Goal: Task Accomplishment & Management: Manage account settings

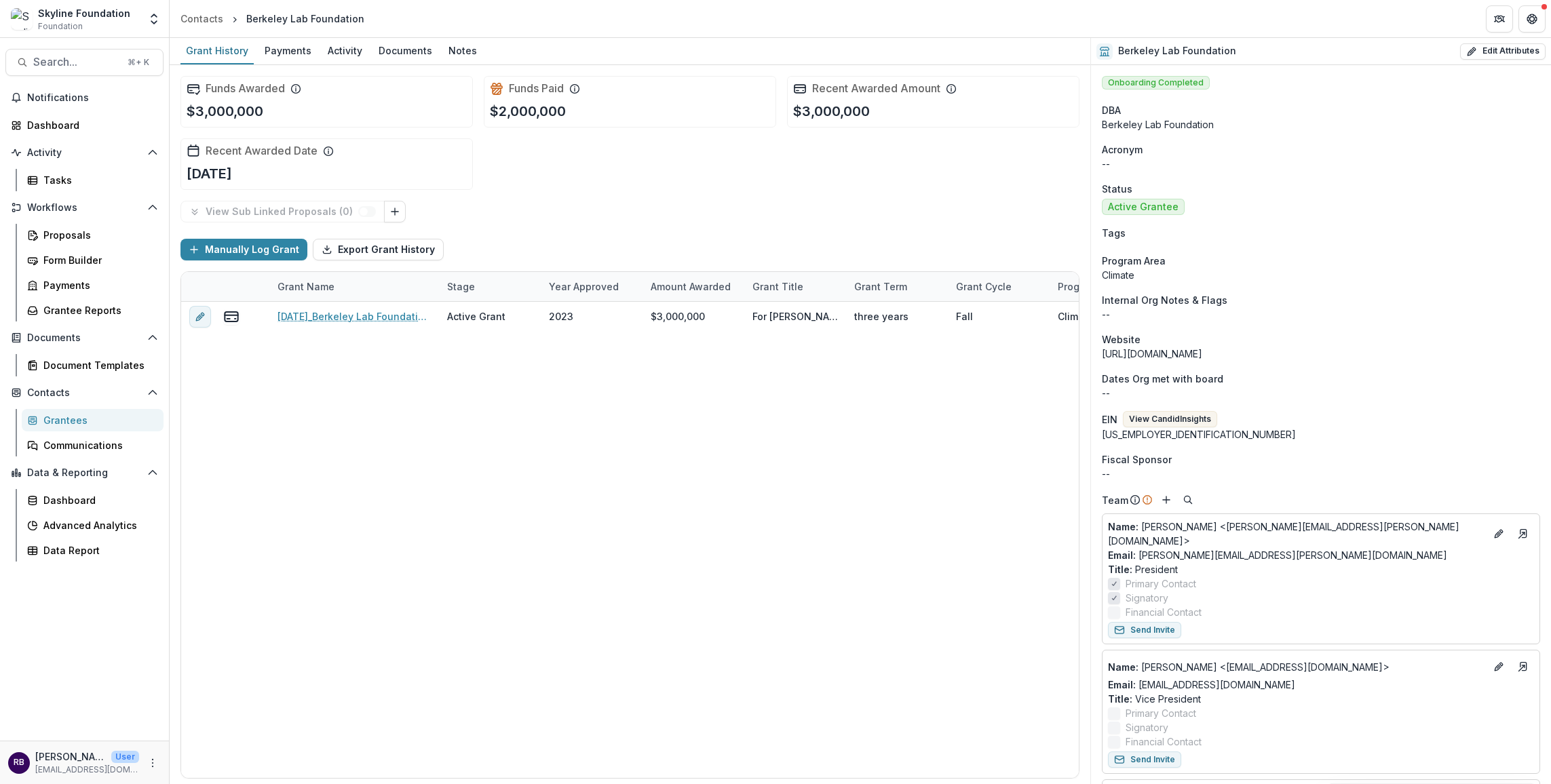
scroll to position [180, 0]
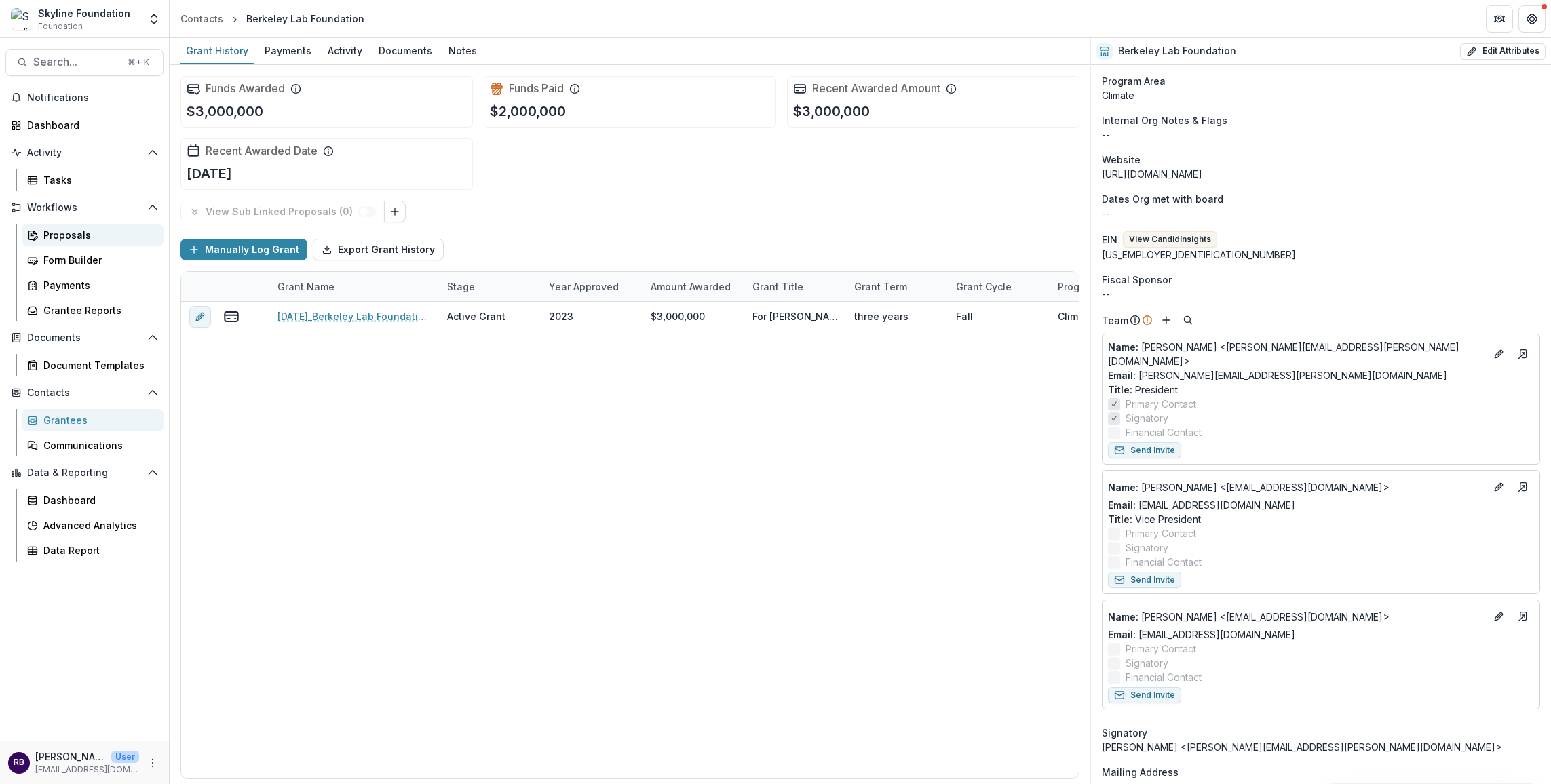
click at [75, 243] on link "Proposals" at bounding box center [92, 234] width 142 height 22
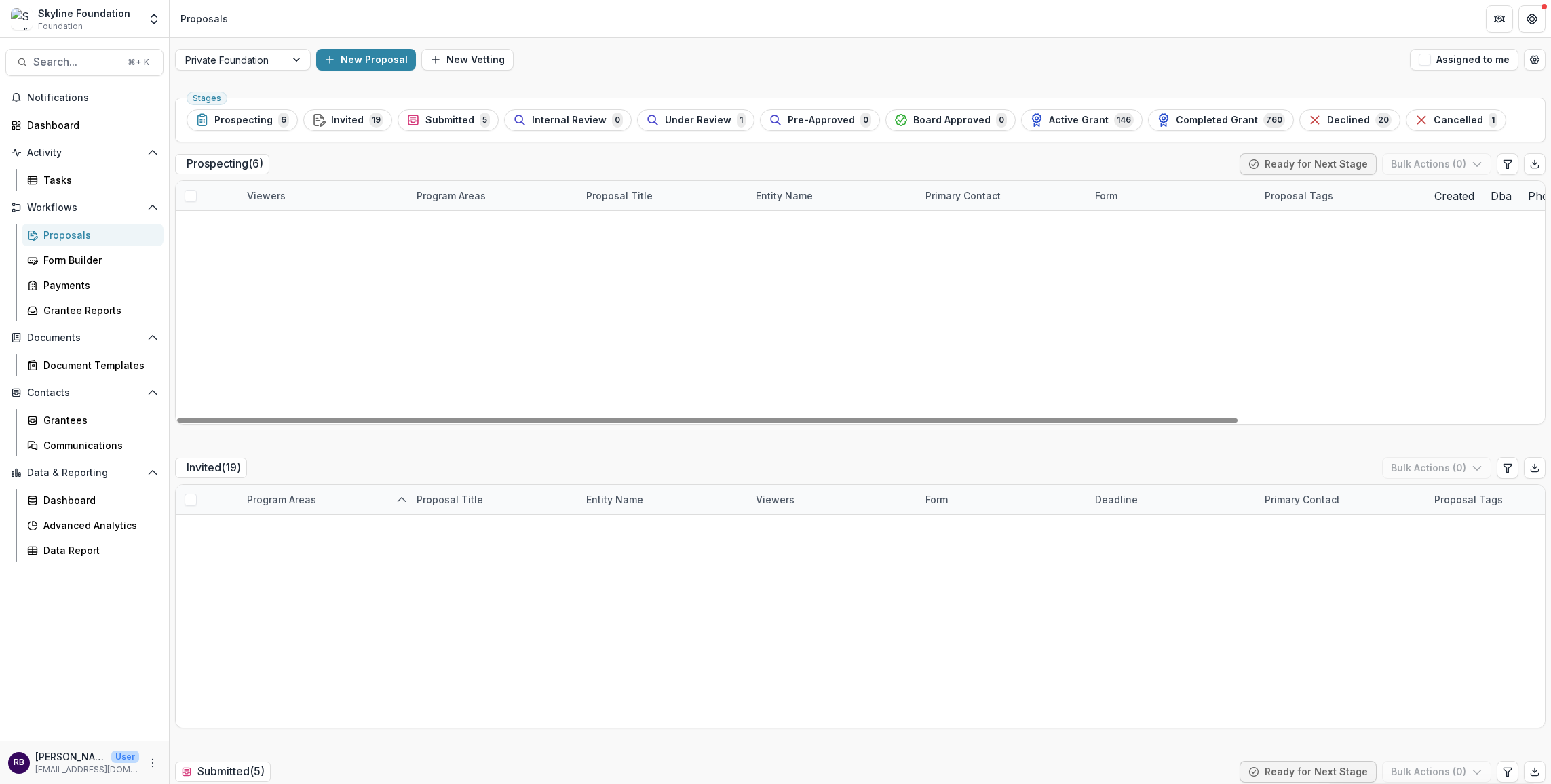
scroll to position [1, 0]
click at [347, 114] on span "Invited" at bounding box center [347, 120] width 33 height 12
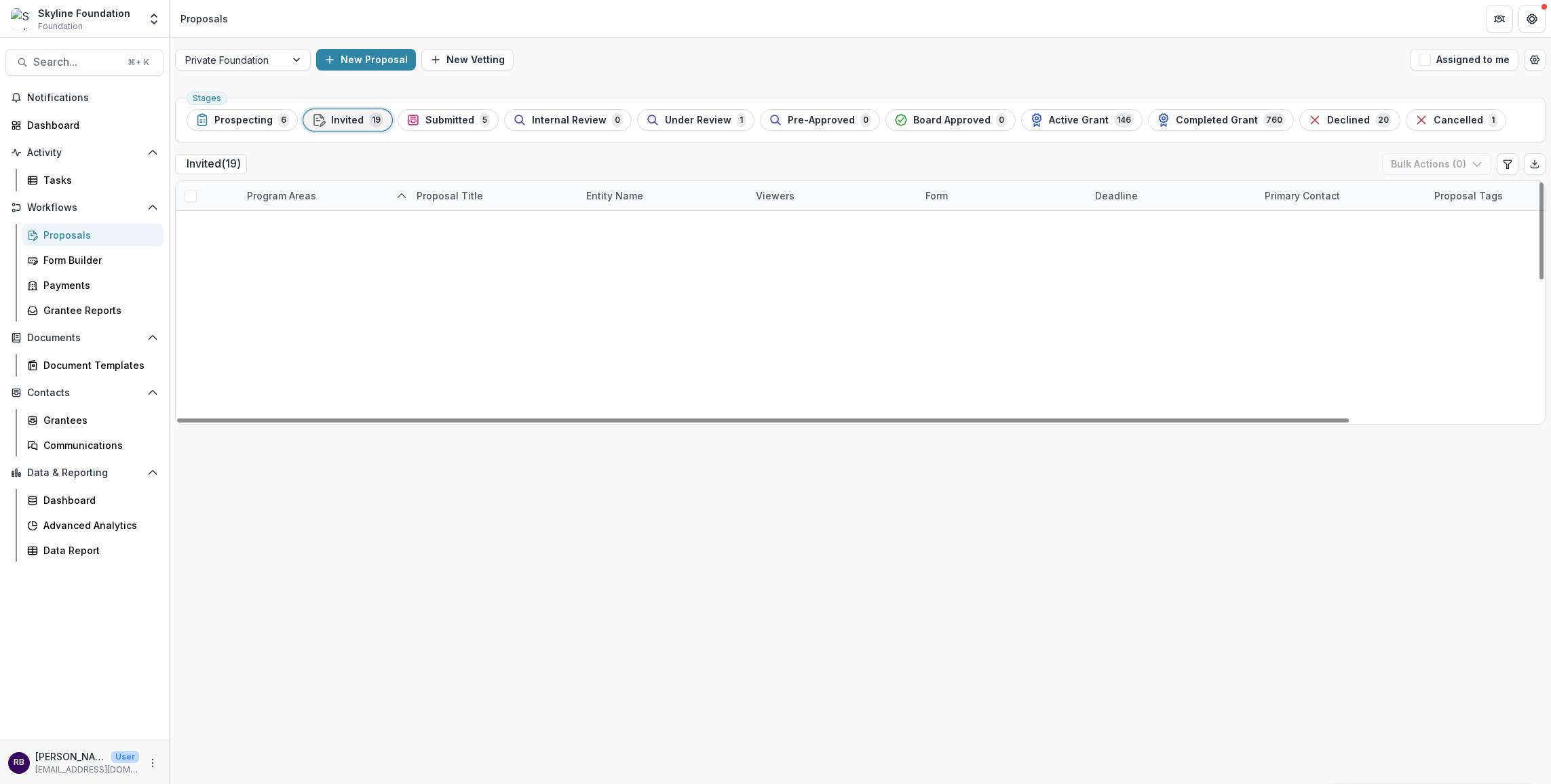
click at [479, 308] on link "2025 - Renewal Application" at bounding box center [483, 313] width 132 height 14
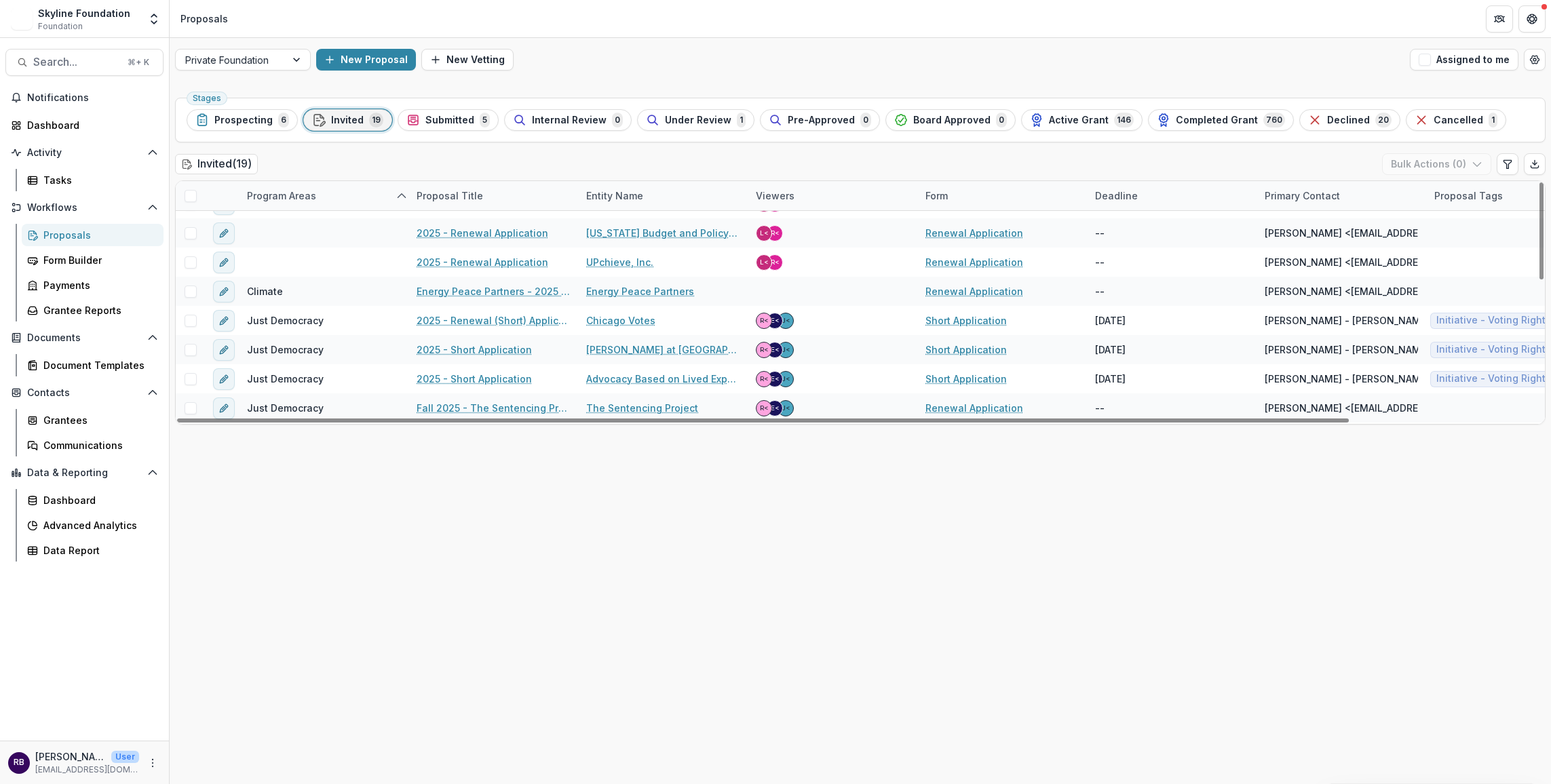
scroll to position [340, 0]
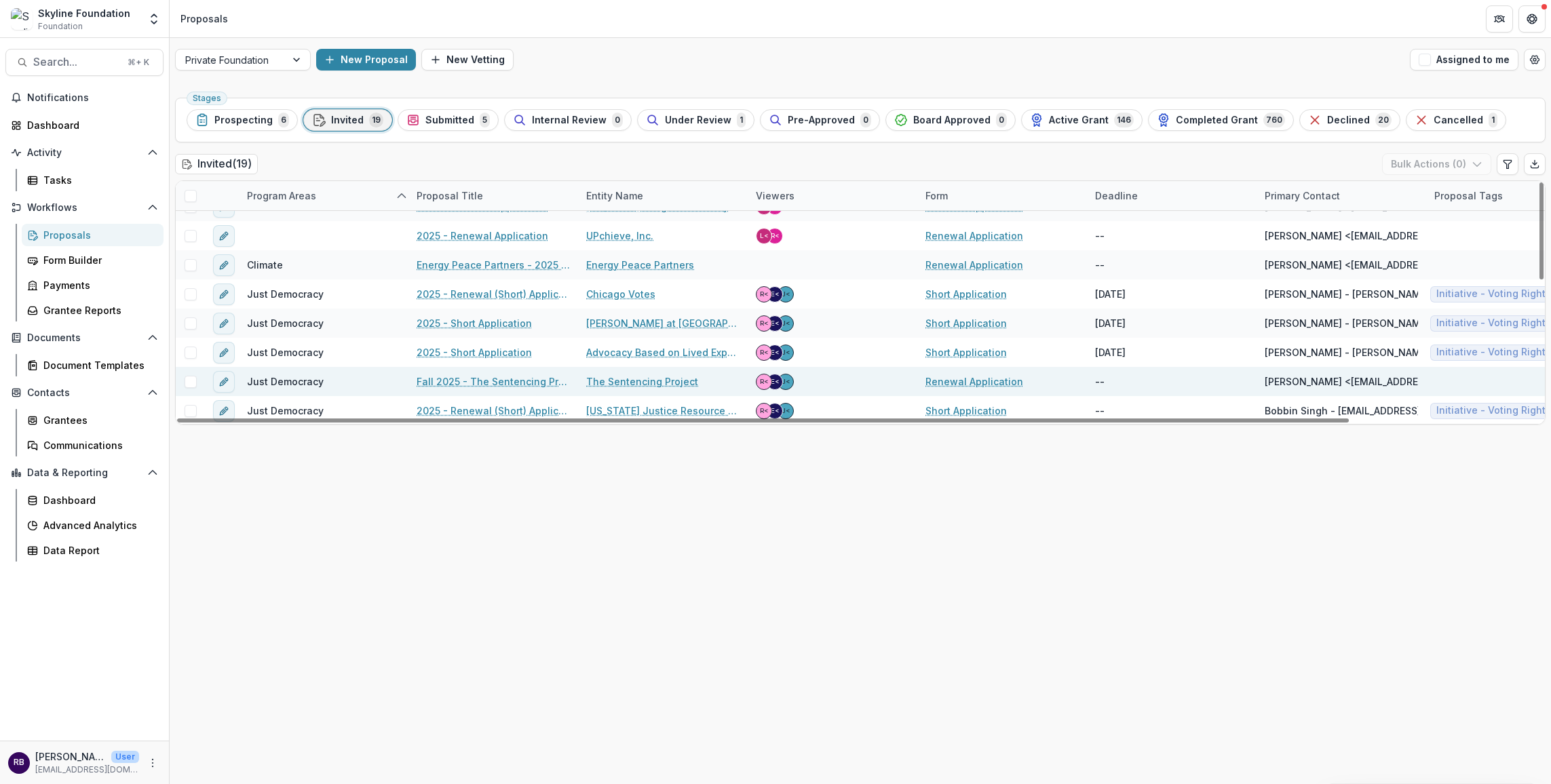
click at [466, 380] on link "Fall 2025 - The Sentencing Project - Renewal Application" at bounding box center [493, 381] width 154 height 14
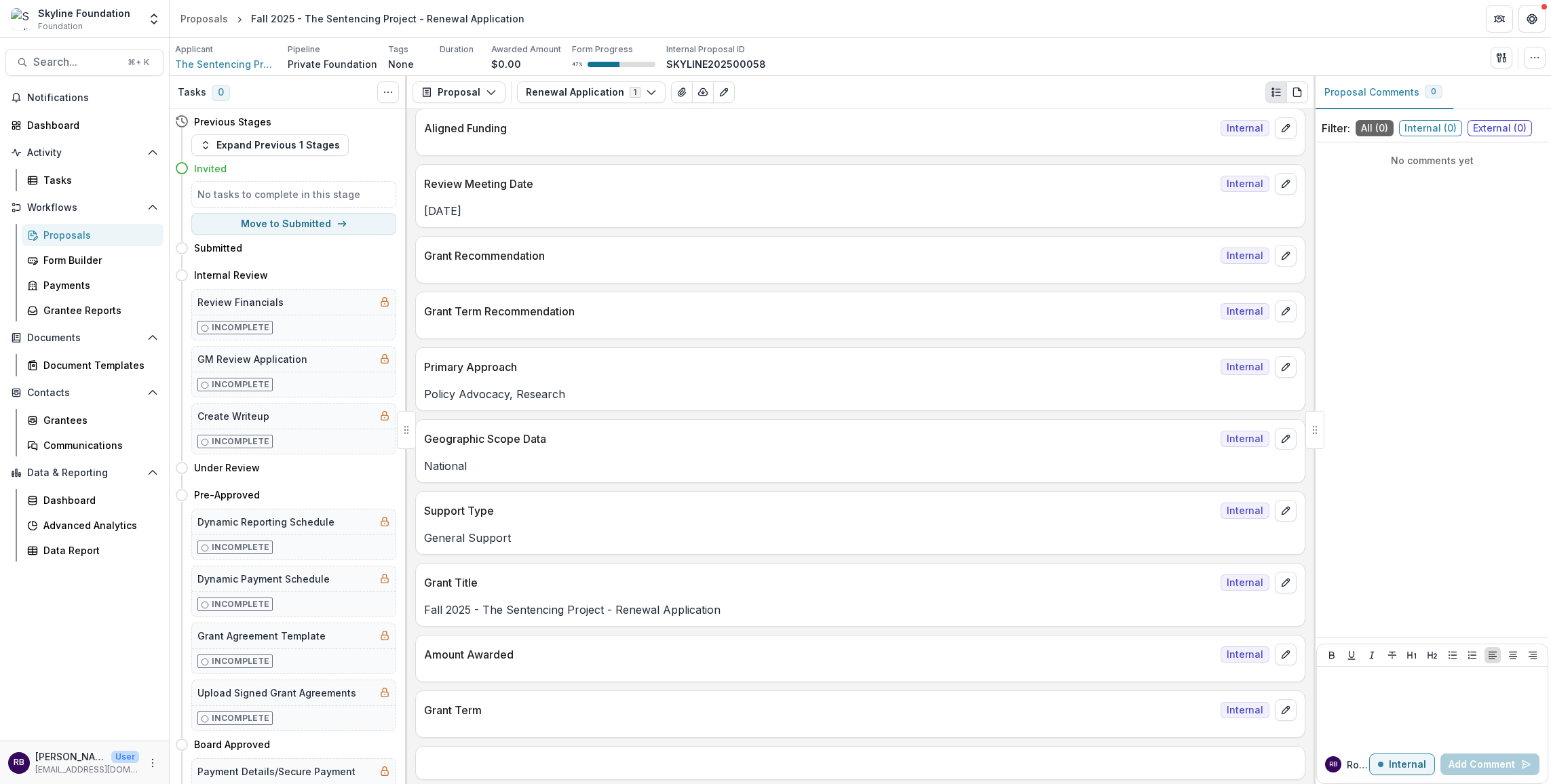
scroll to position [684, 0]
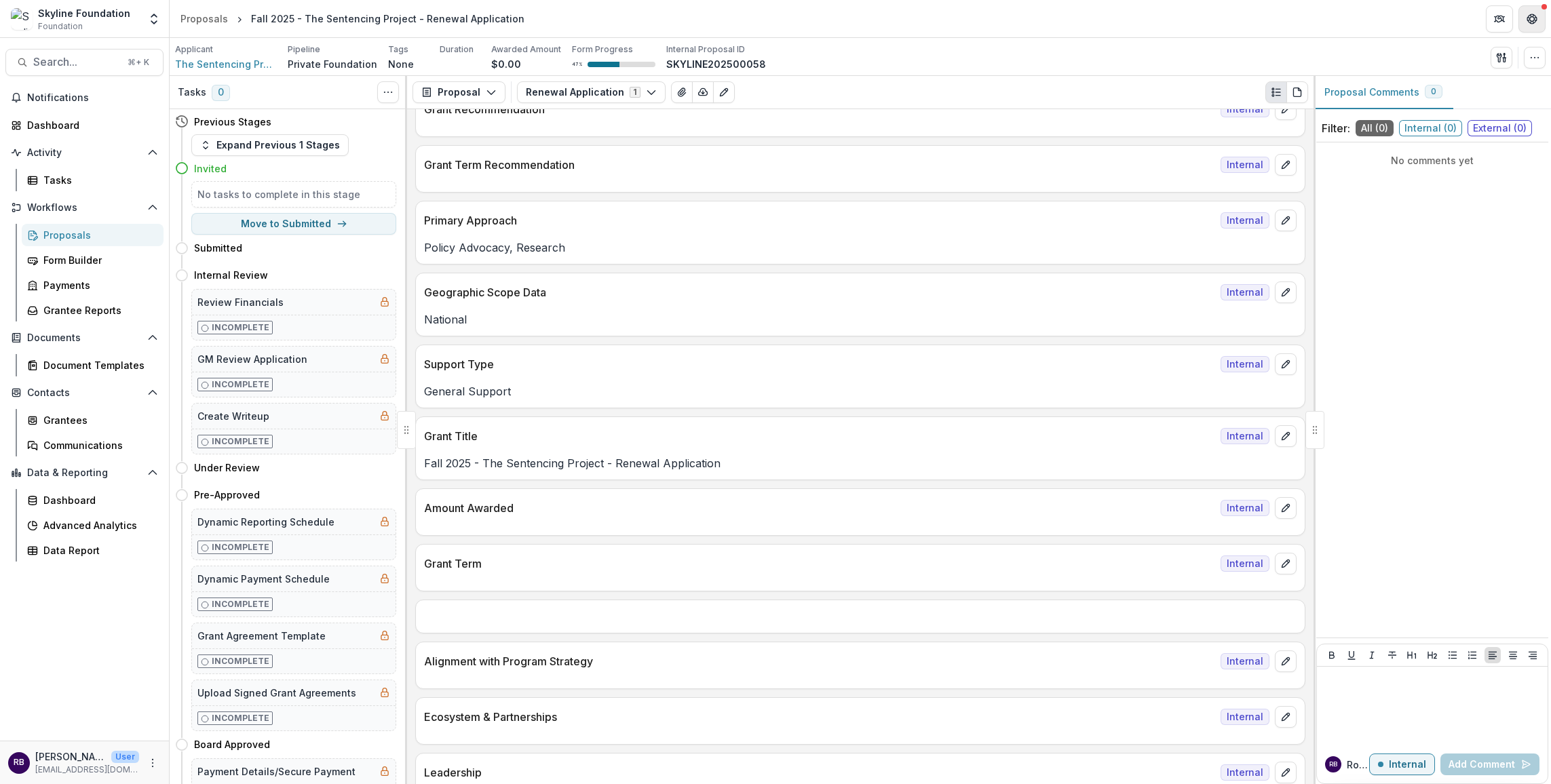
click at [1537, 23] on icon "Get Help" at bounding box center [1533, 19] width 11 height 11
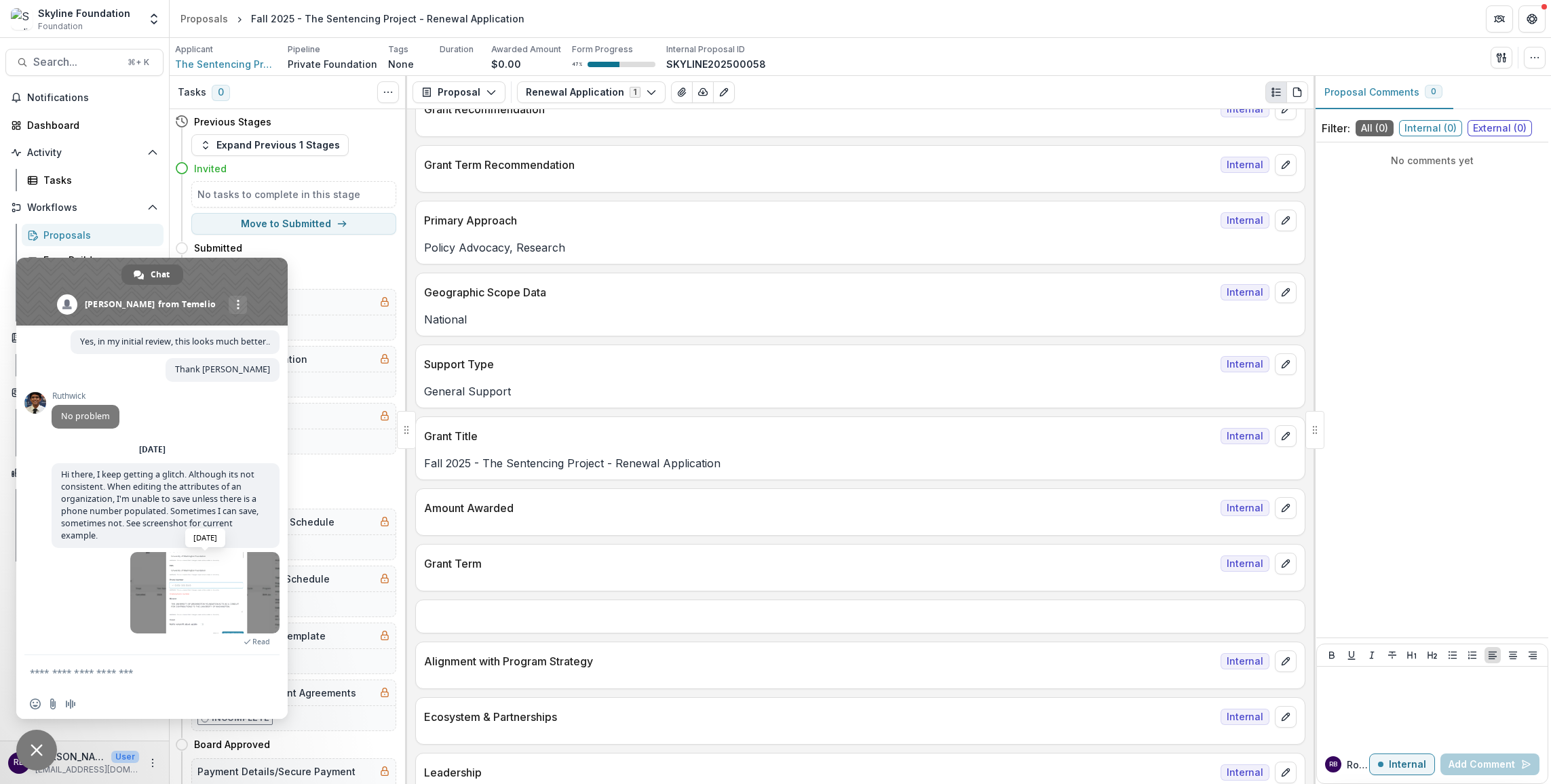
scroll to position [1141, 0]
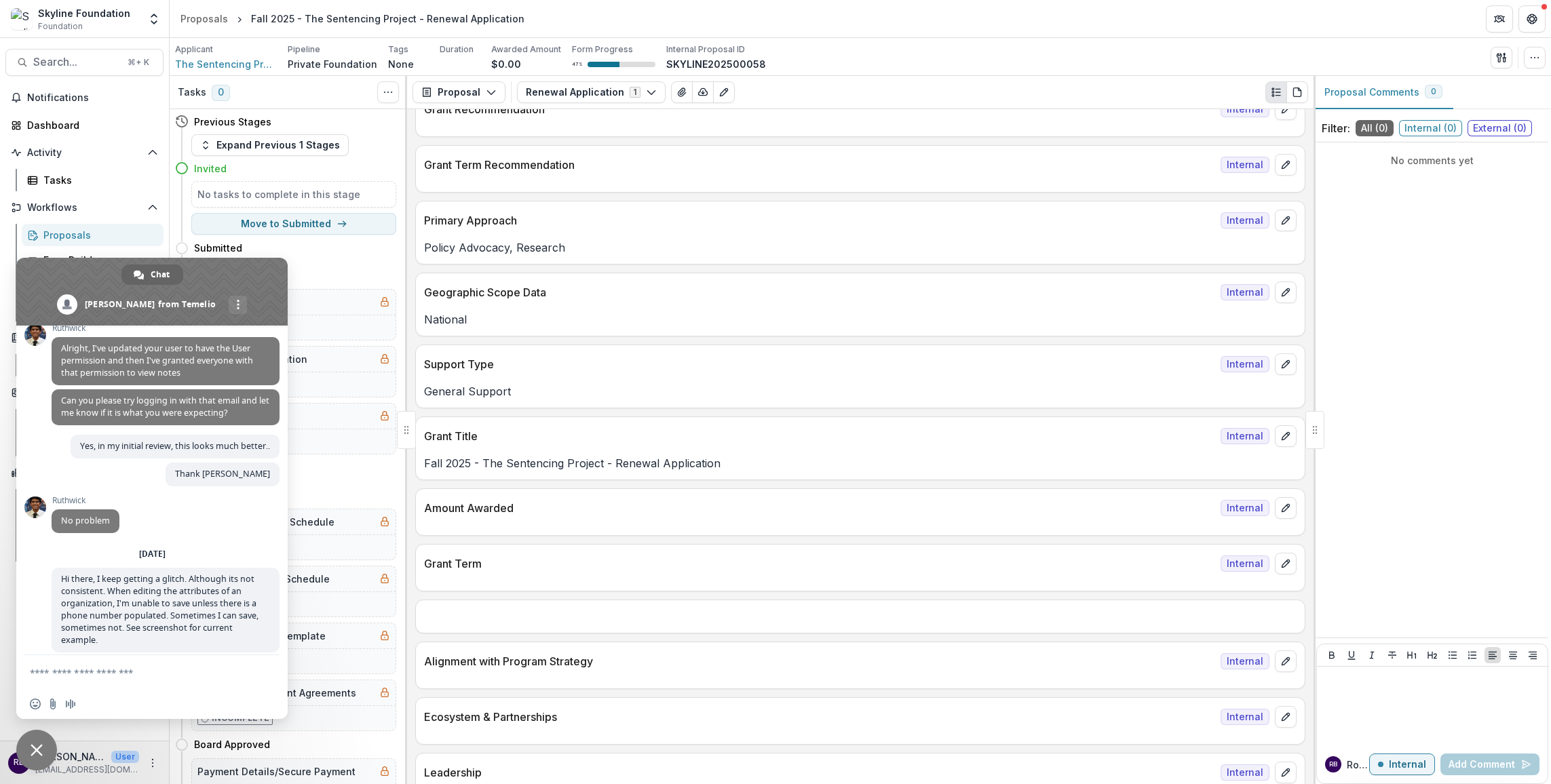
click at [36, 751] on span "Close chat" at bounding box center [37, 750] width 12 height 12
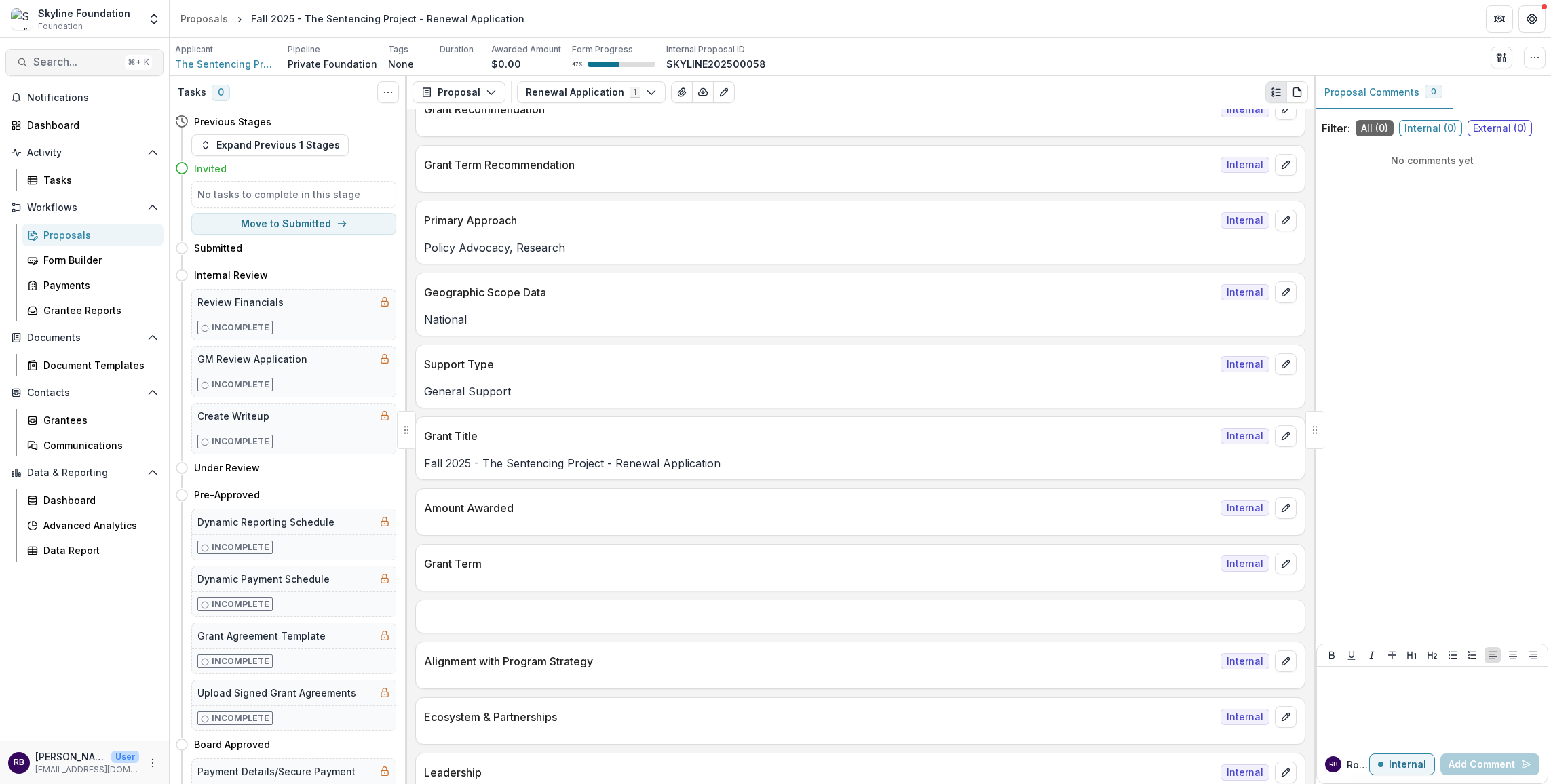
click at [71, 61] on span "Search..." at bounding box center [76, 62] width 86 height 13
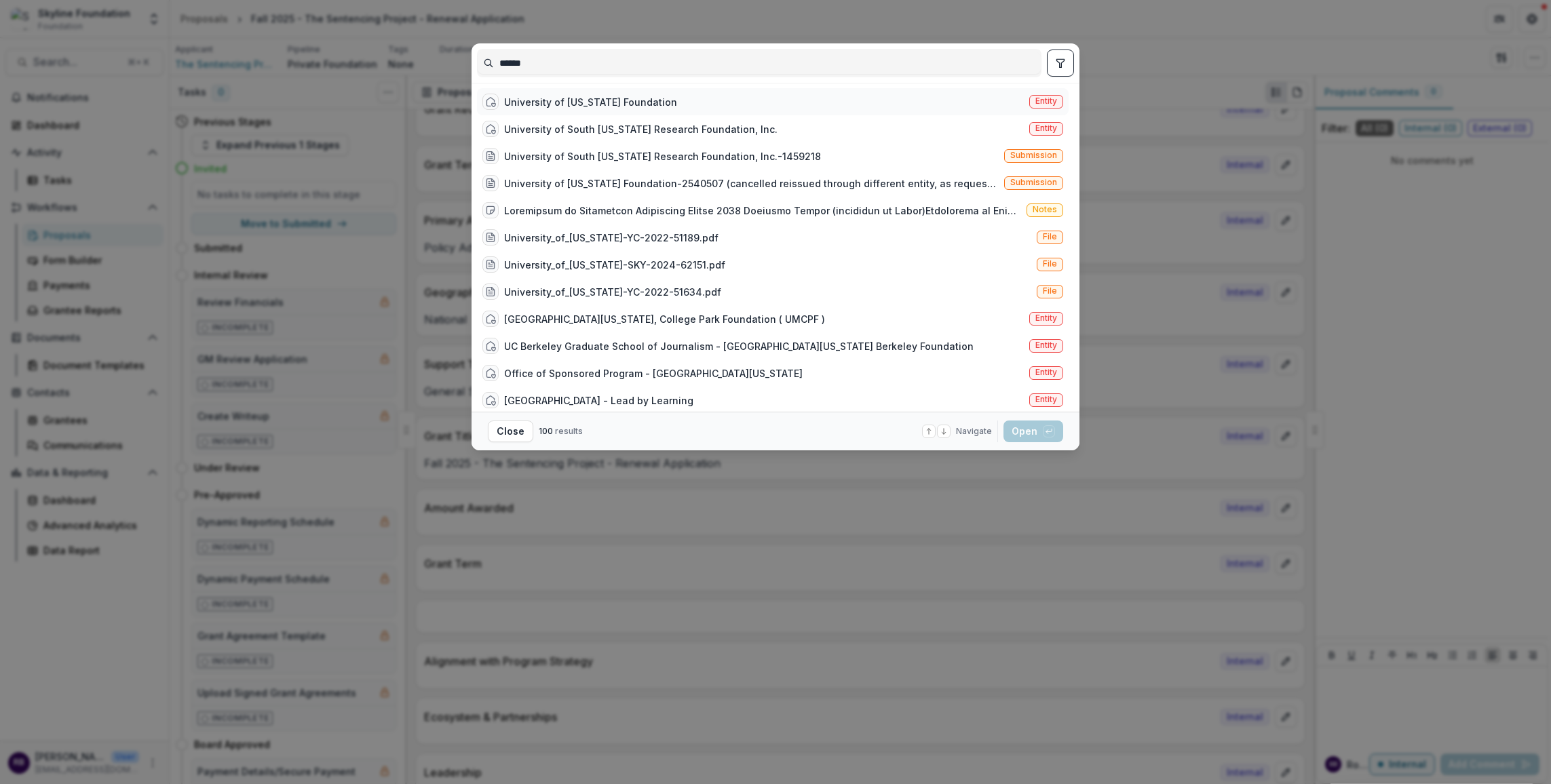
type input "******"
click at [657, 104] on div "University of [US_STATE] Foundation" at bounding box center [591, 102] width 173 height 14
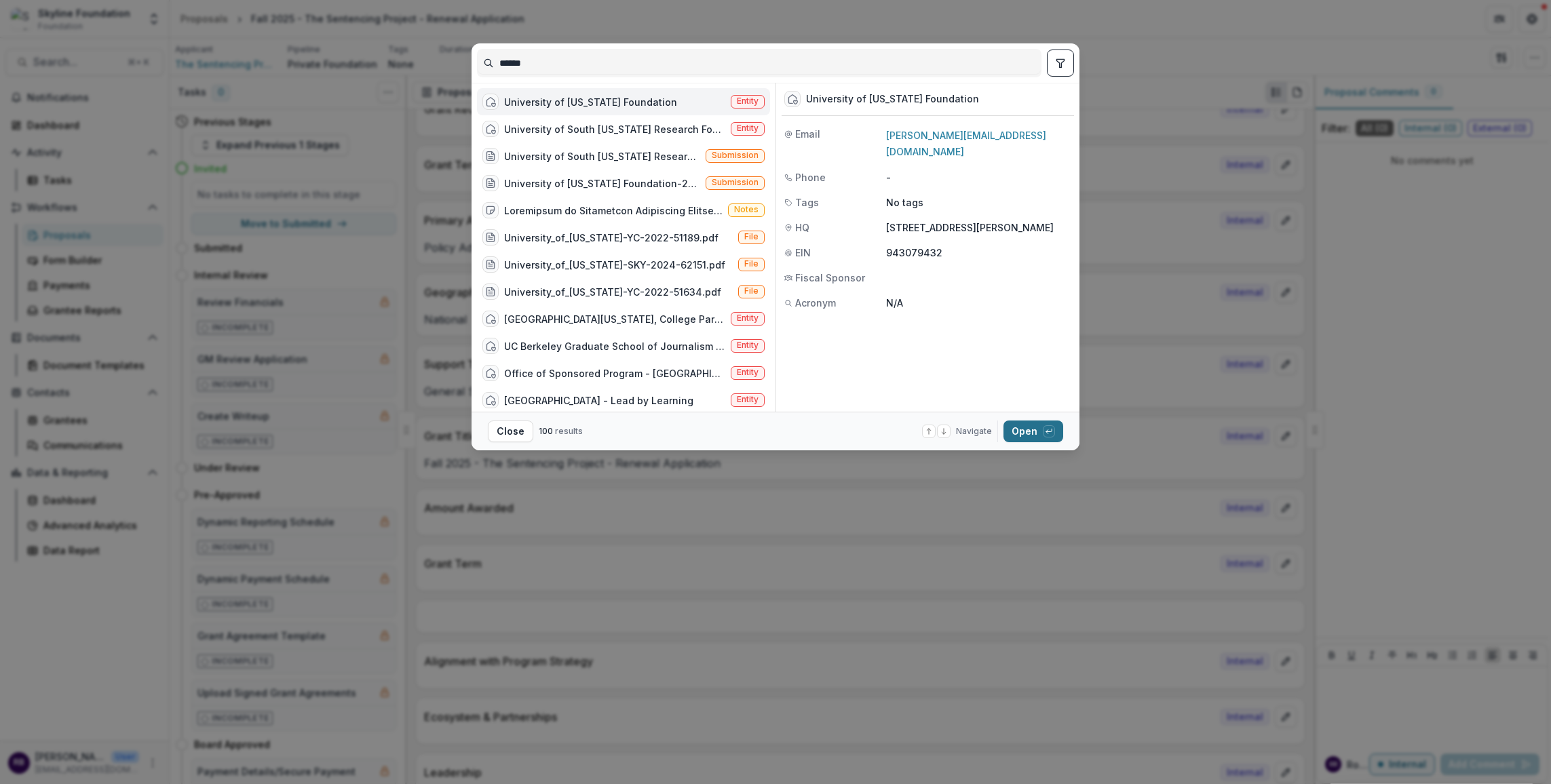
click at [1028, 437] on button "Open with enter key" at bounding box center [1034, 431] width 60 height 22
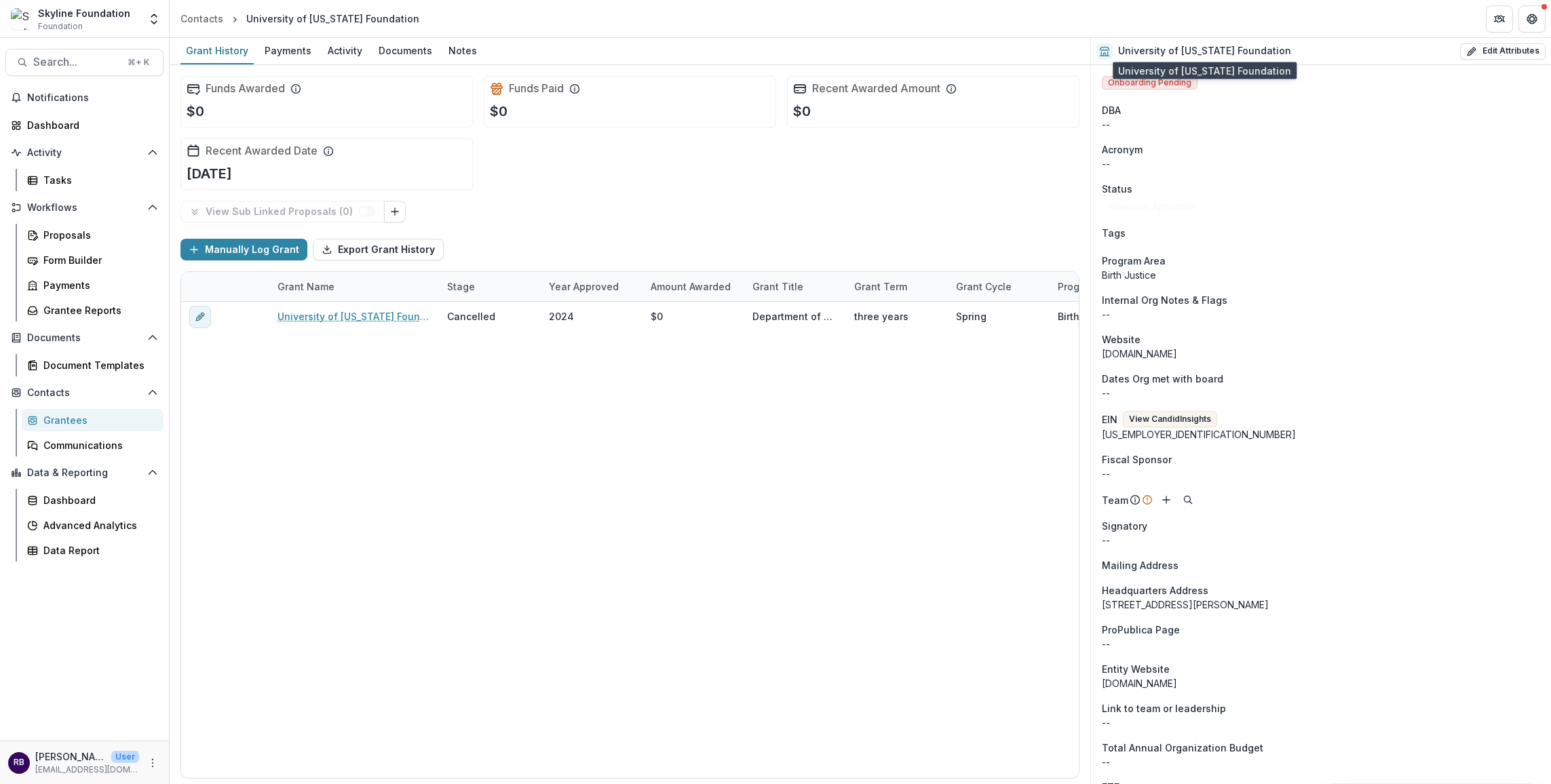
click at [1208, 50] on h2 "University of [US_STATE] Foundation" at bounding box center [1204, 51] width 173 height 12
copy div "University of Washington Foundation Edit Attributes"
click at [1506, 49] on button "Edit Attributes" at bounding box center [1503, 52] width 86 height 16
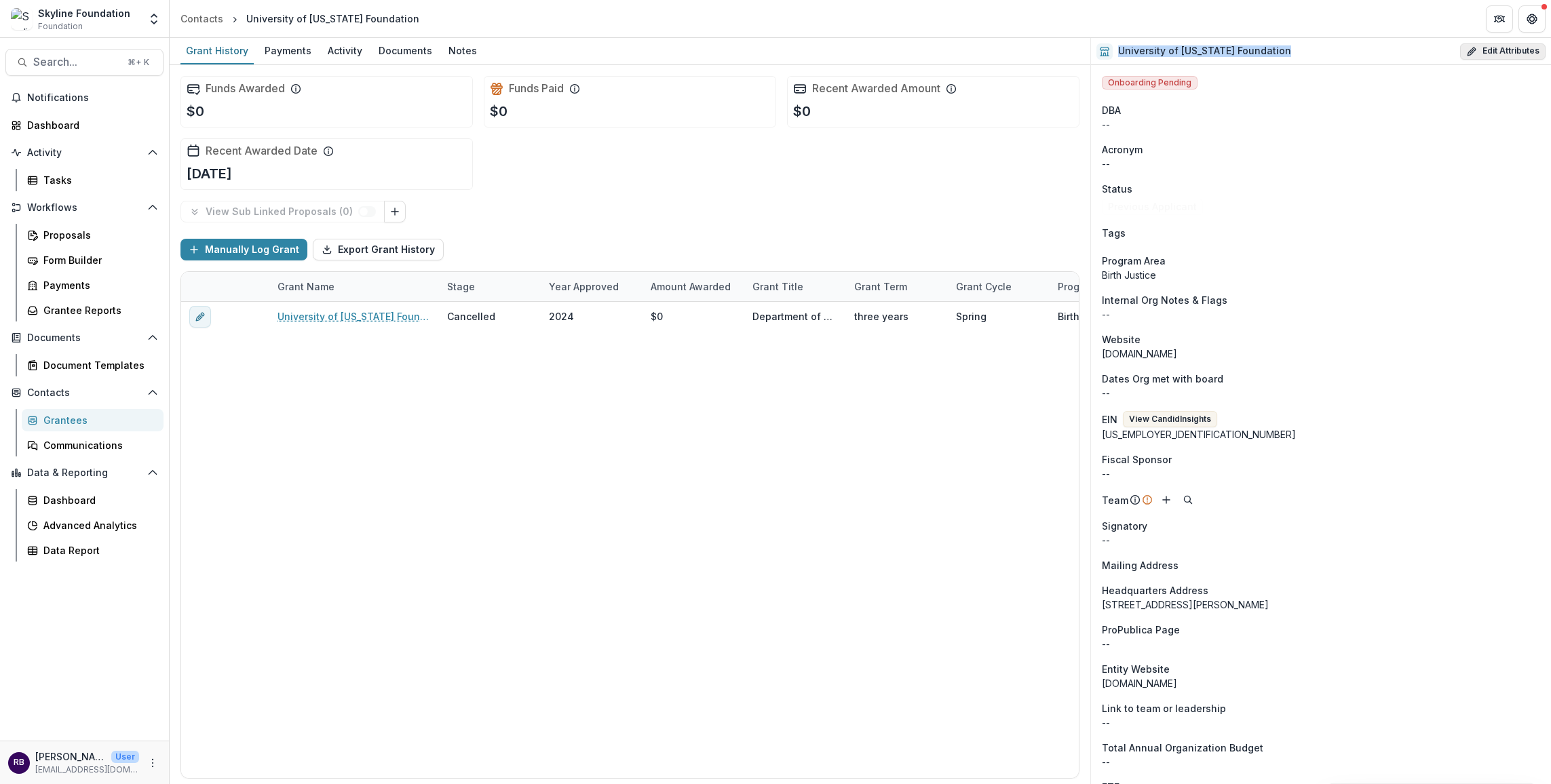
select select
select select "**********"
select select
select select "**********"
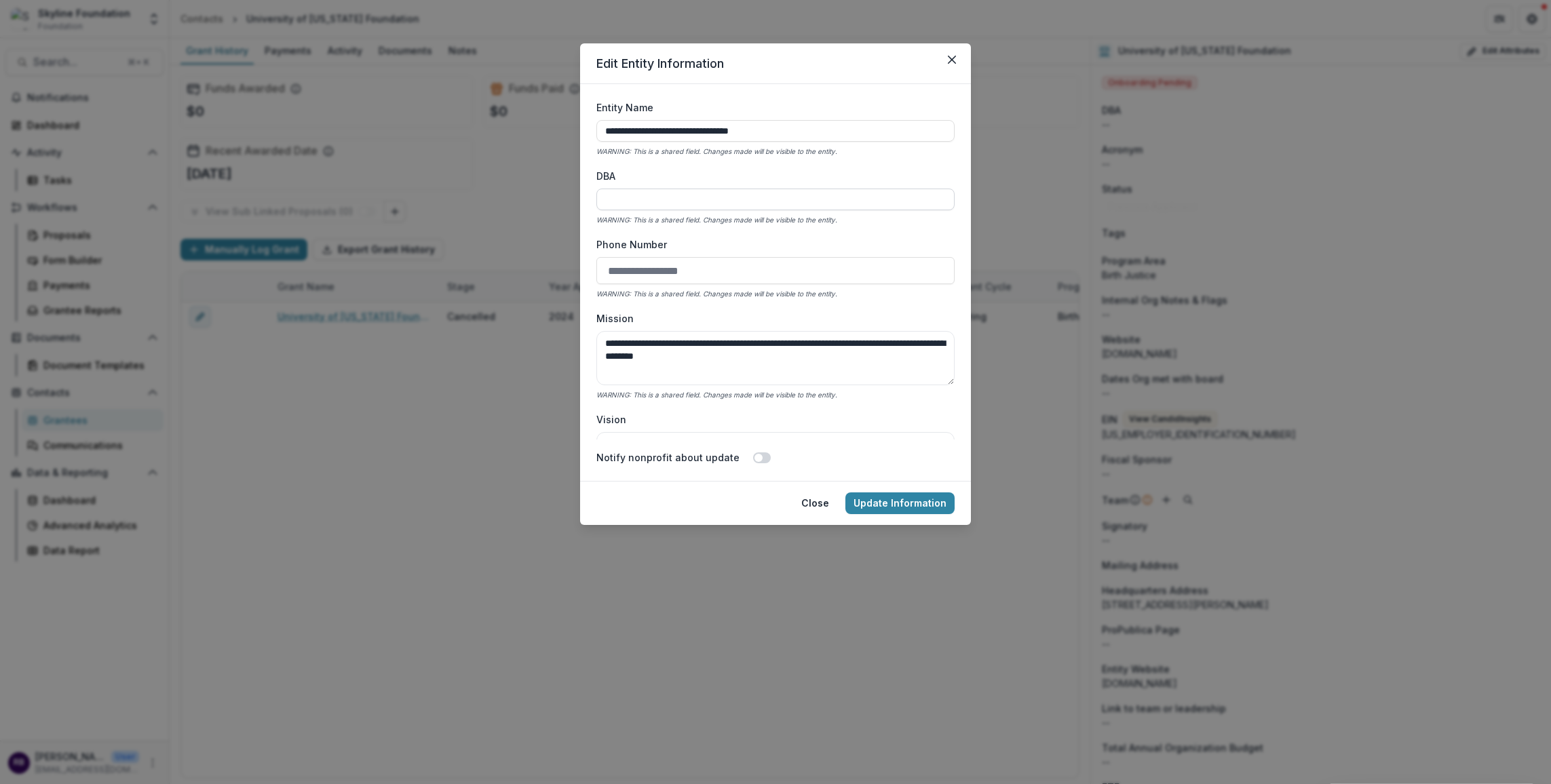
click at [748, 203] on input "DBA" at bounding box center [775, 200] width 358 height 22
paste input "**********"
type input "**********"
click at [888, 506] on button "Update Information" at bounding box center [900, 503] width 109 height 22
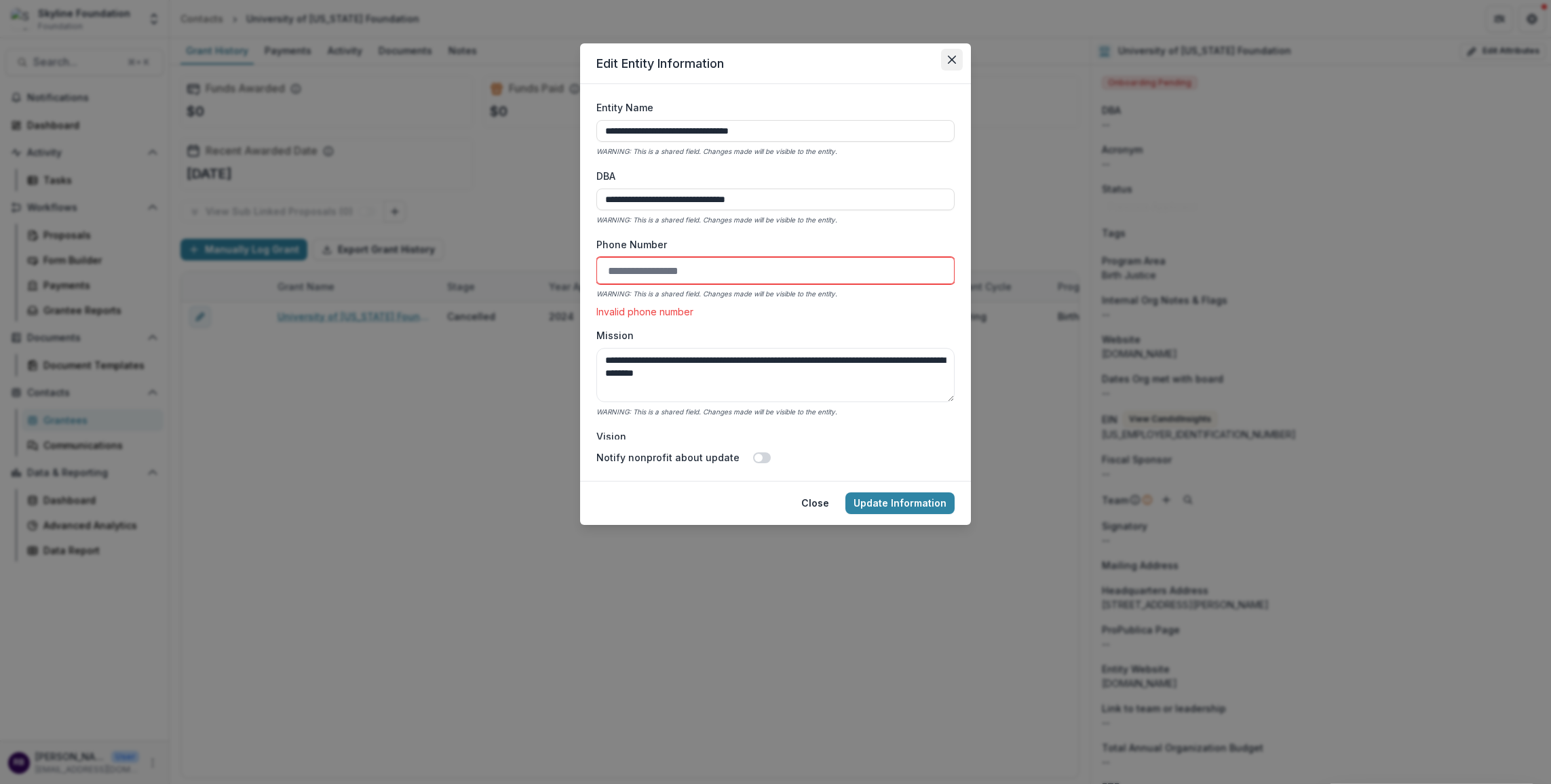
click at [958, 57] on button "Close" at bounding box center [952, 60] width 22 height 22
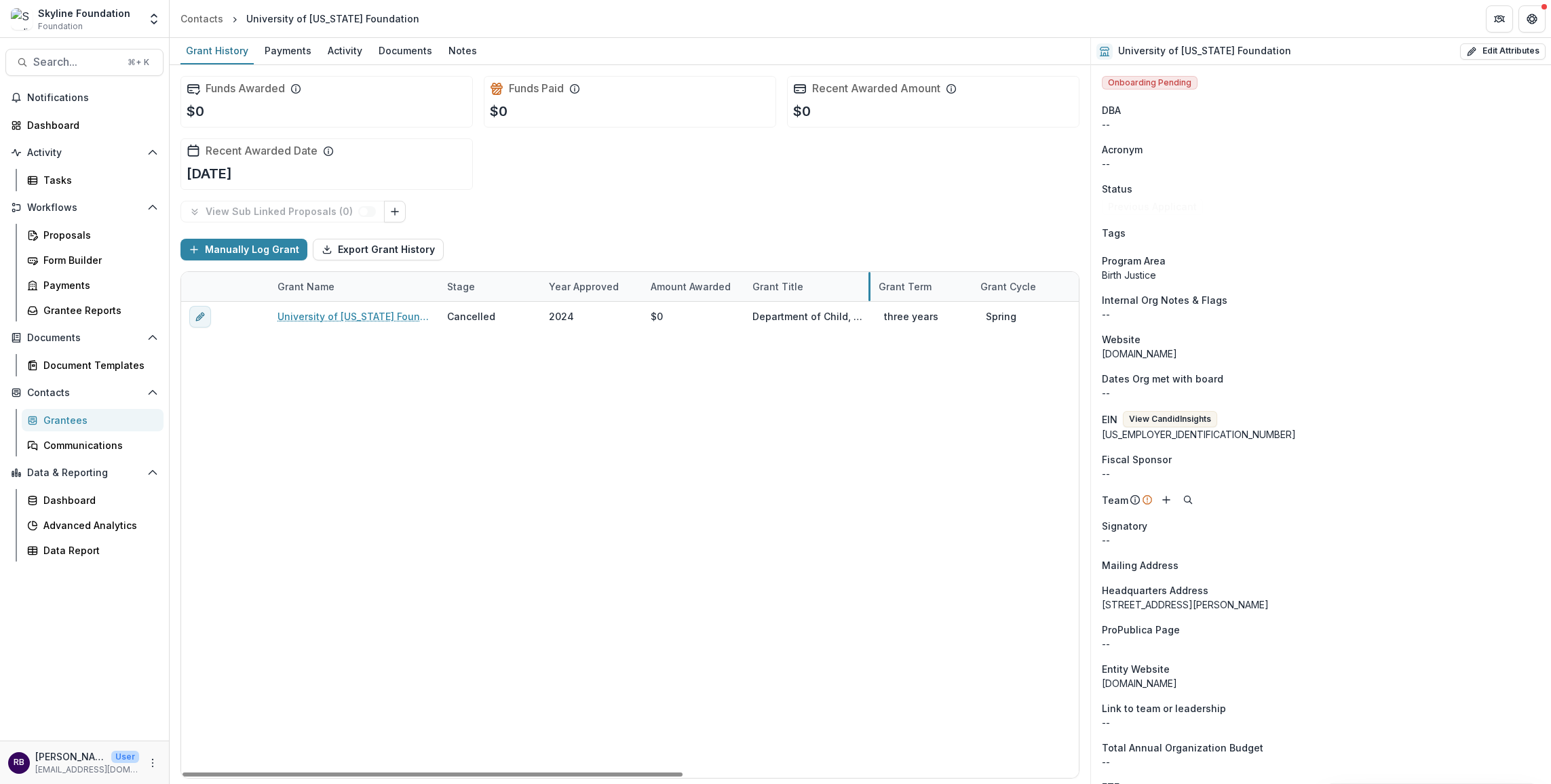
drag, startPoint x: 845, startPoint y: 281, endPoint x: 862, endPoint y: 274, distance: 18.4
